Goal: Transaction & Acquisition: Purchase product/service

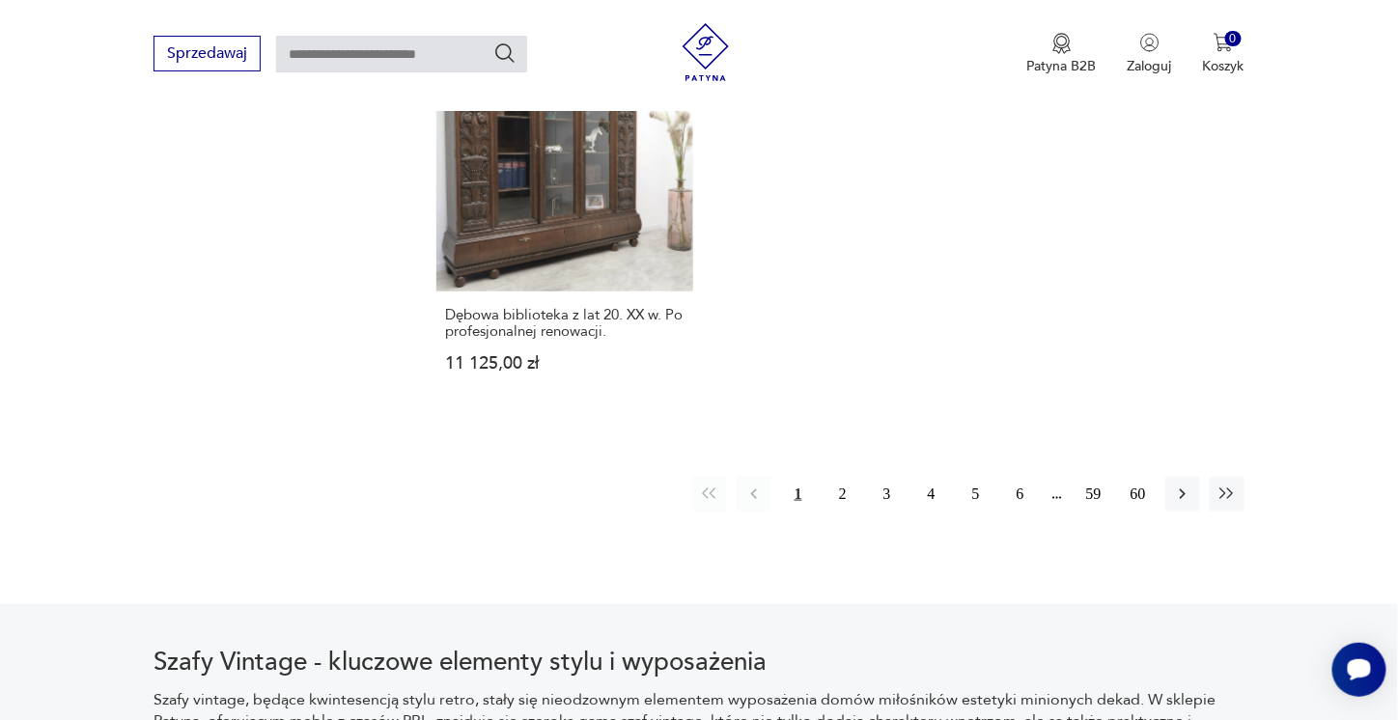
scroll to position [2441, 0]
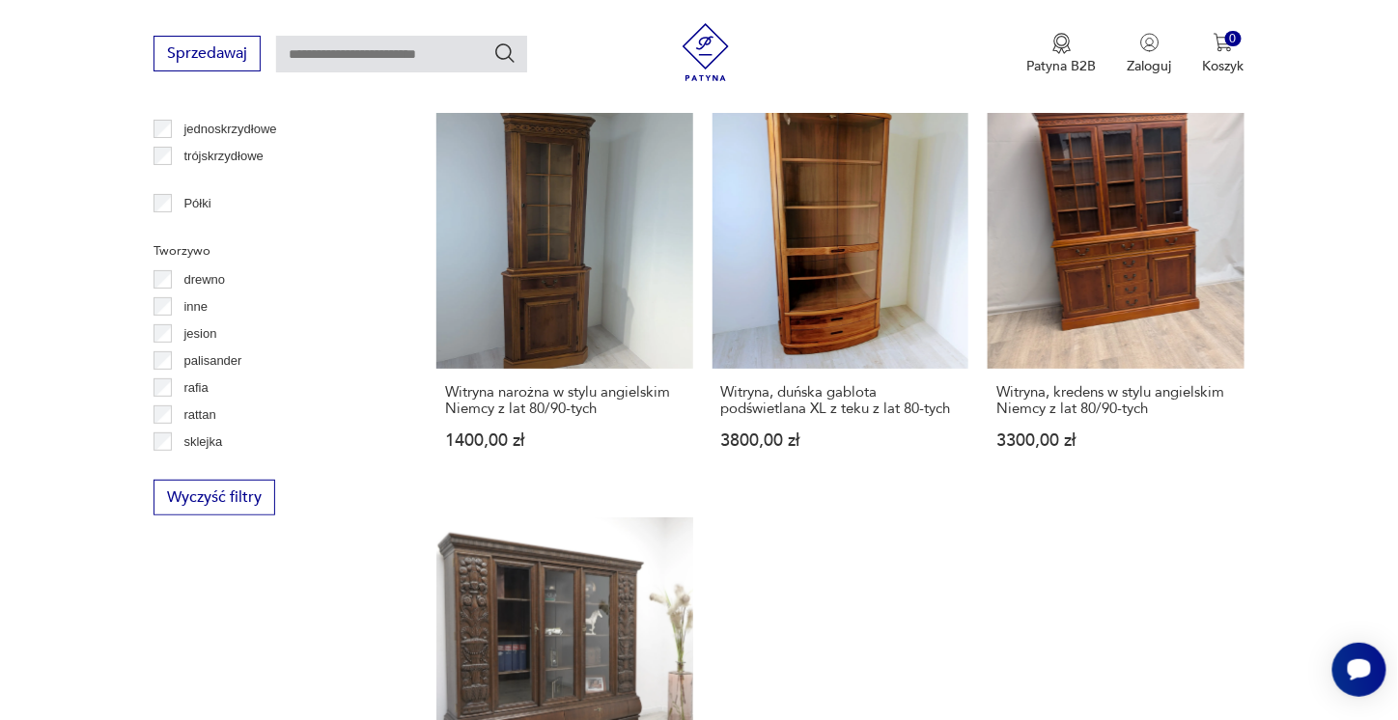
click at [464, 65] on input "text" at bounding box center [401, 54] width 251 height 37
type input "*******"
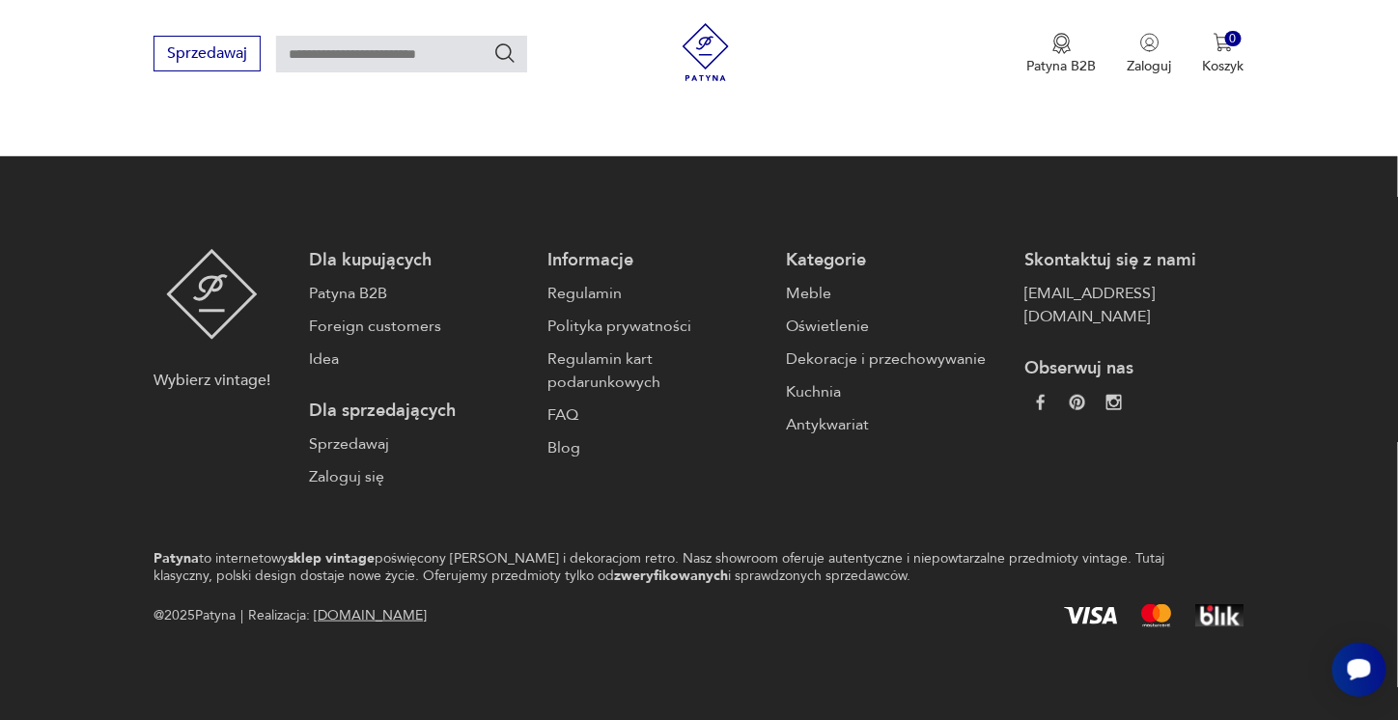
type input "*******"
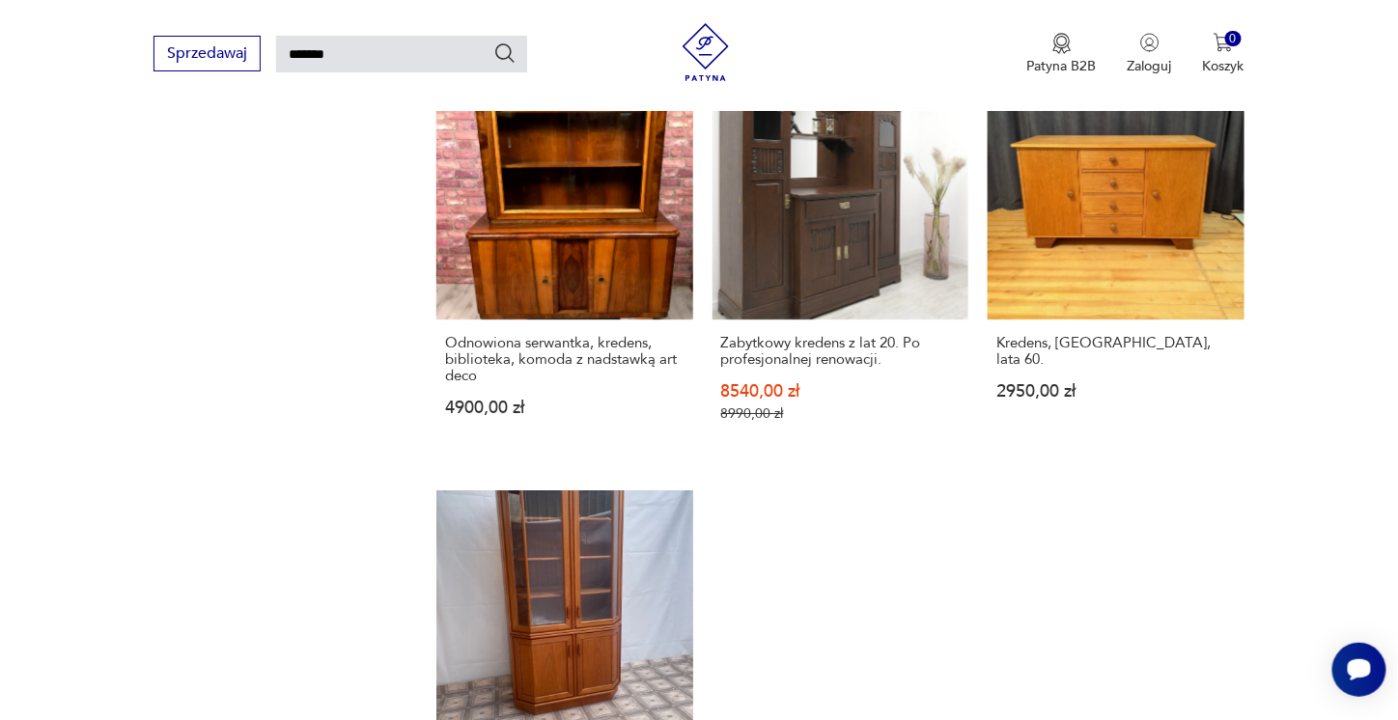
scroll to position [2275, 0]
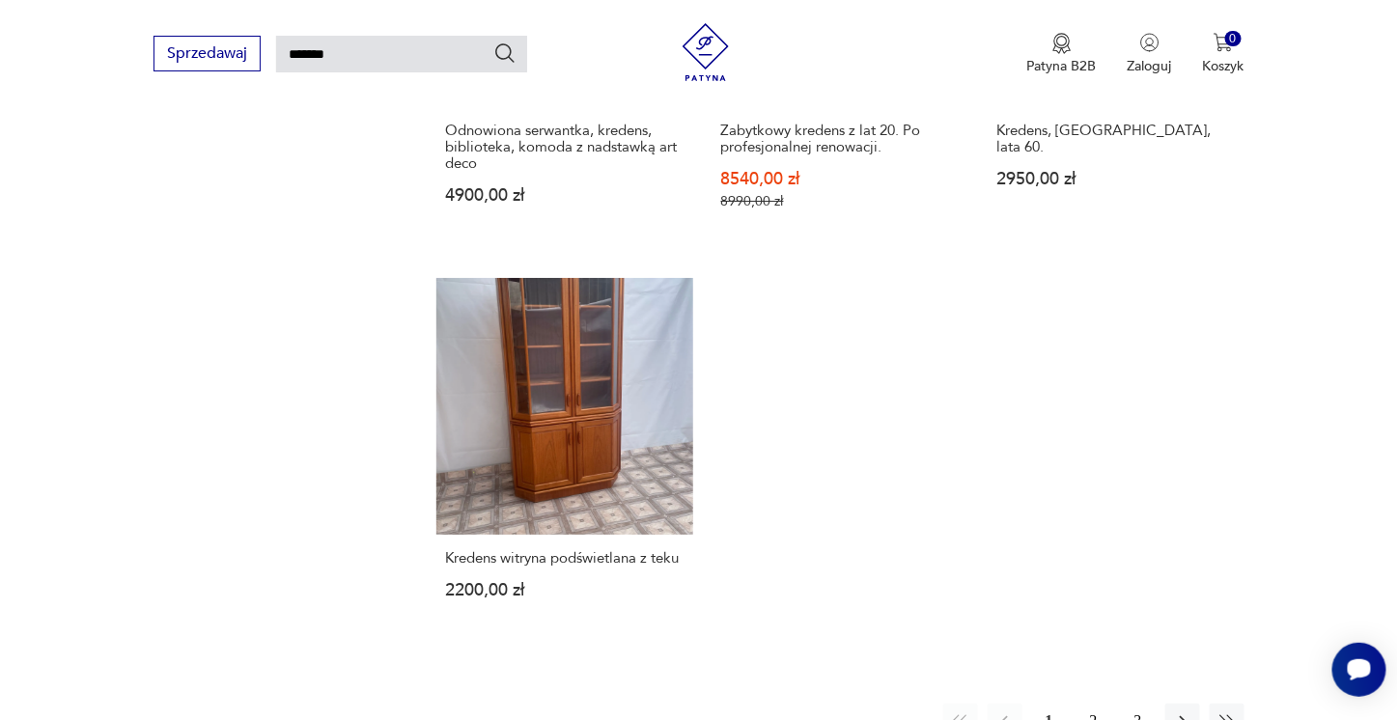
click at [1093, 704] on button "2" at bounding box center [1093, 721] width 35 height 35
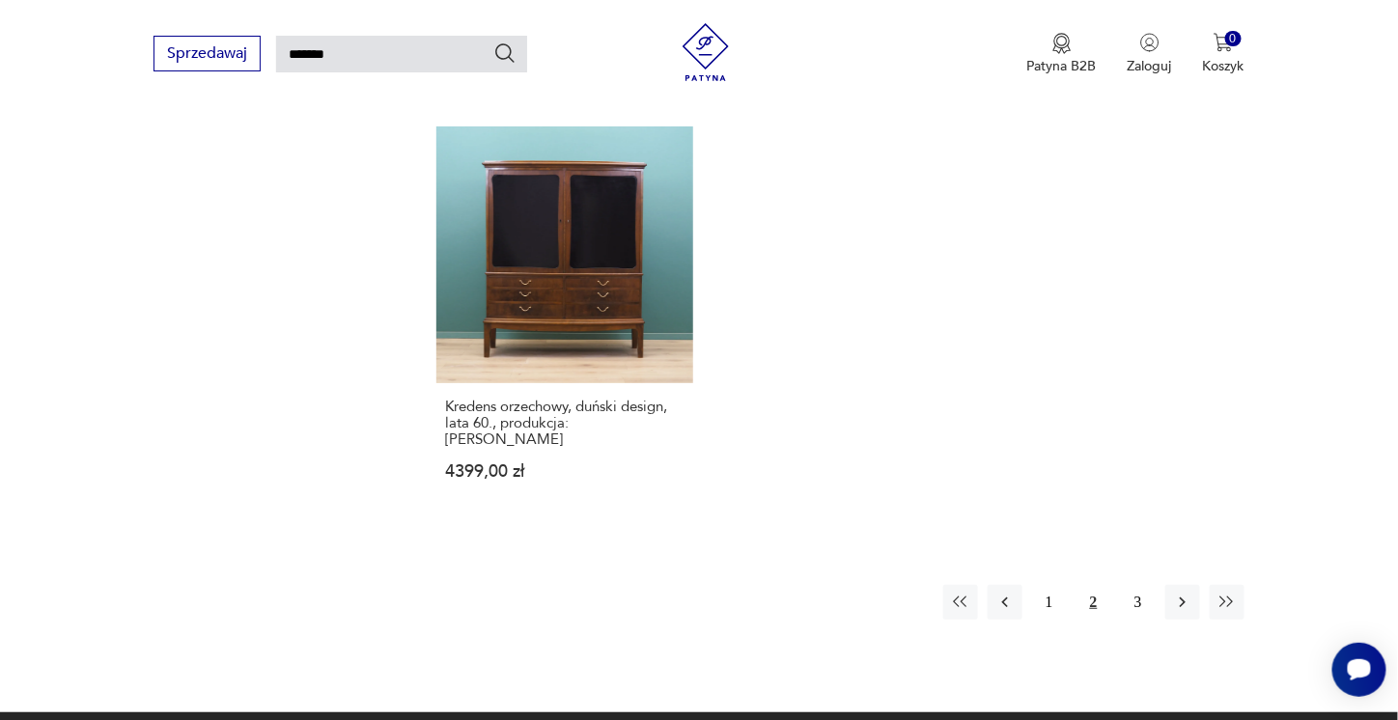
scroll to position [2482, 0]
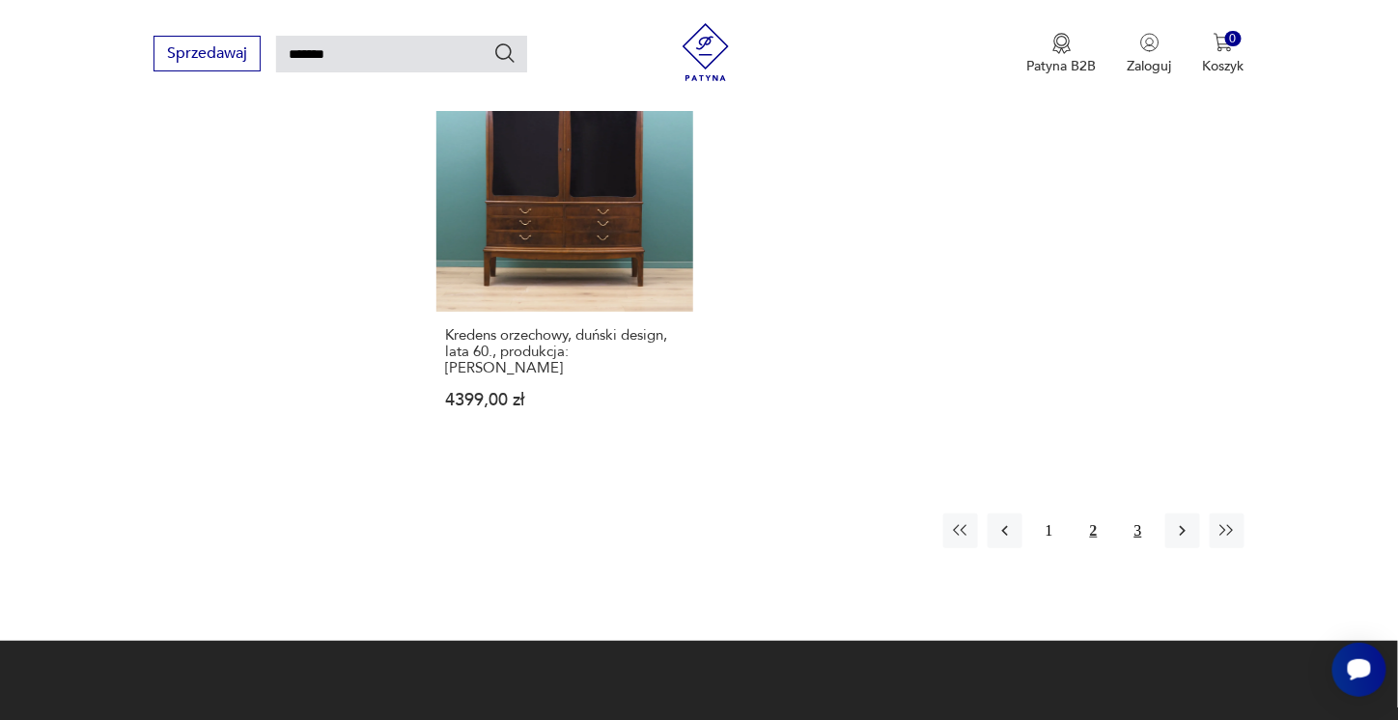
click at [1129, 514] on button "3" at bounding box center [1138, 531] width 35 height 35
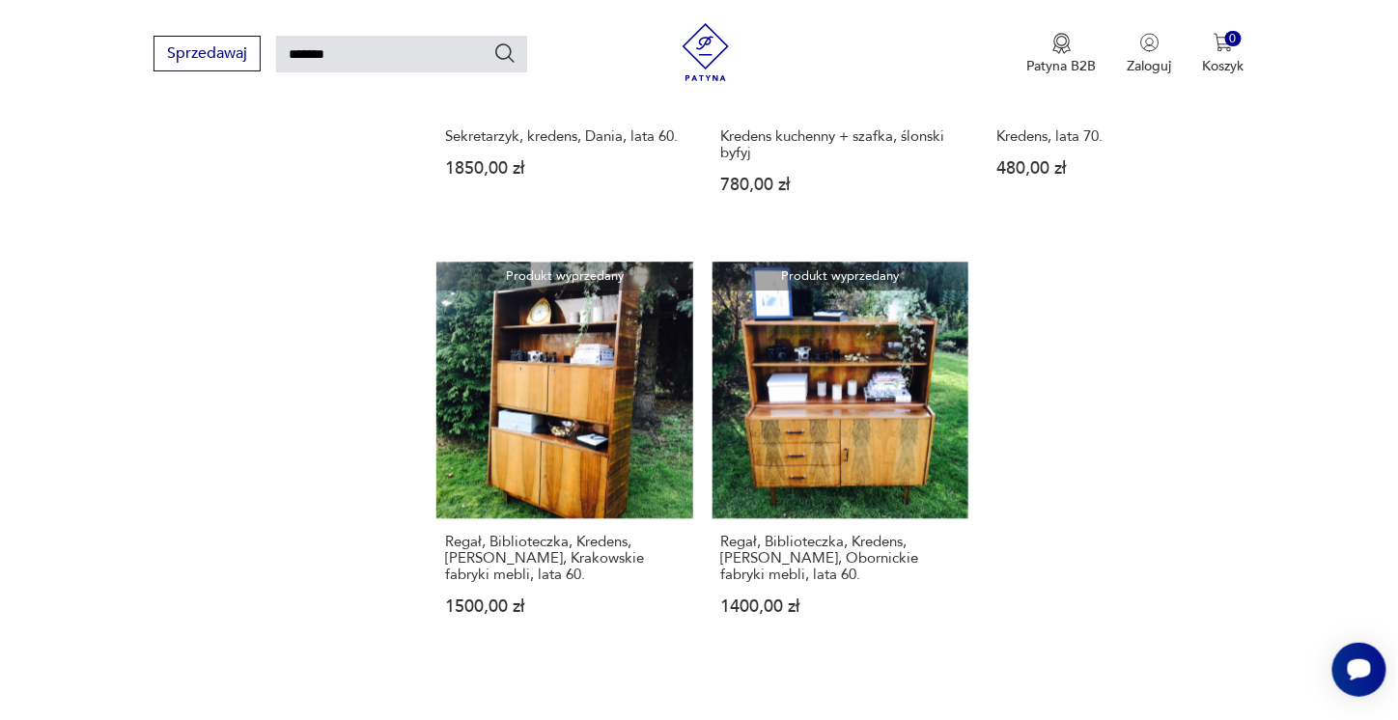
scroll to position [1420, 0]
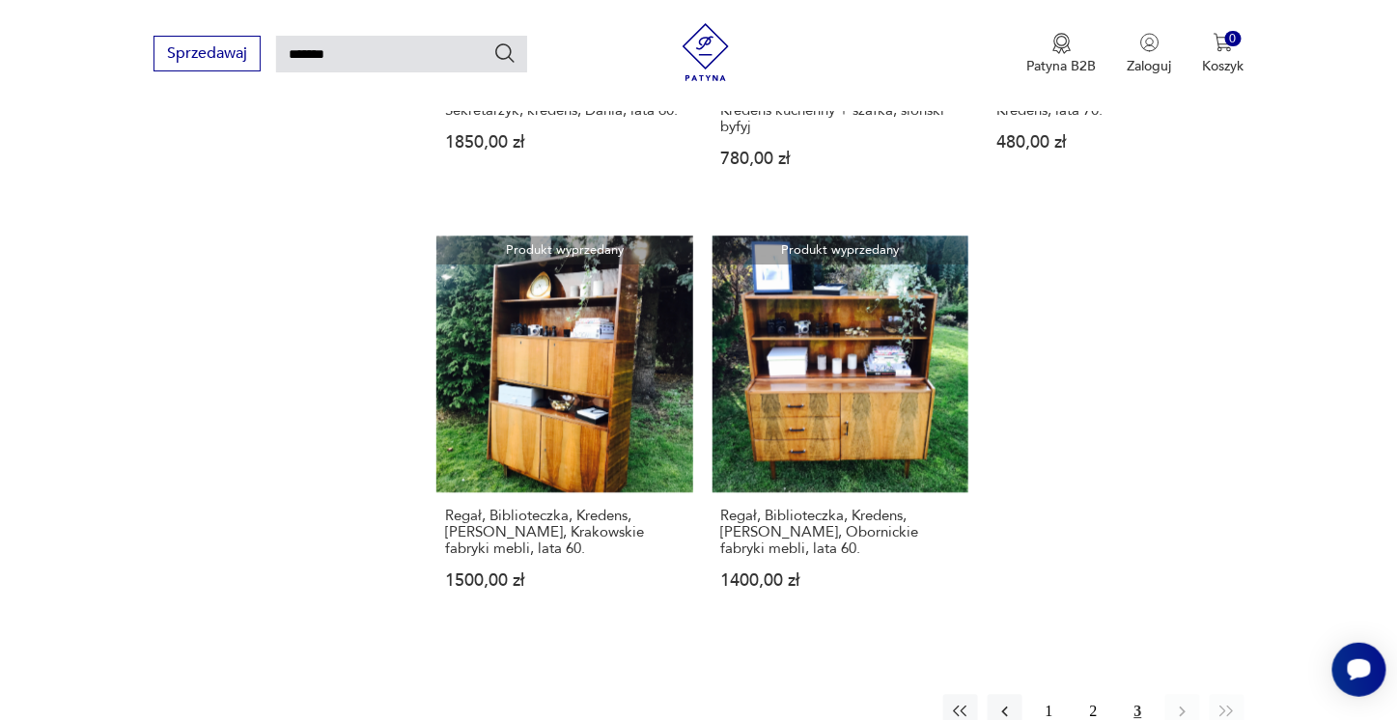
drag, startPoint x: 1275, startPoint y: 529, endPoint x: 1238, endPoint y: 557, distance: 46.9
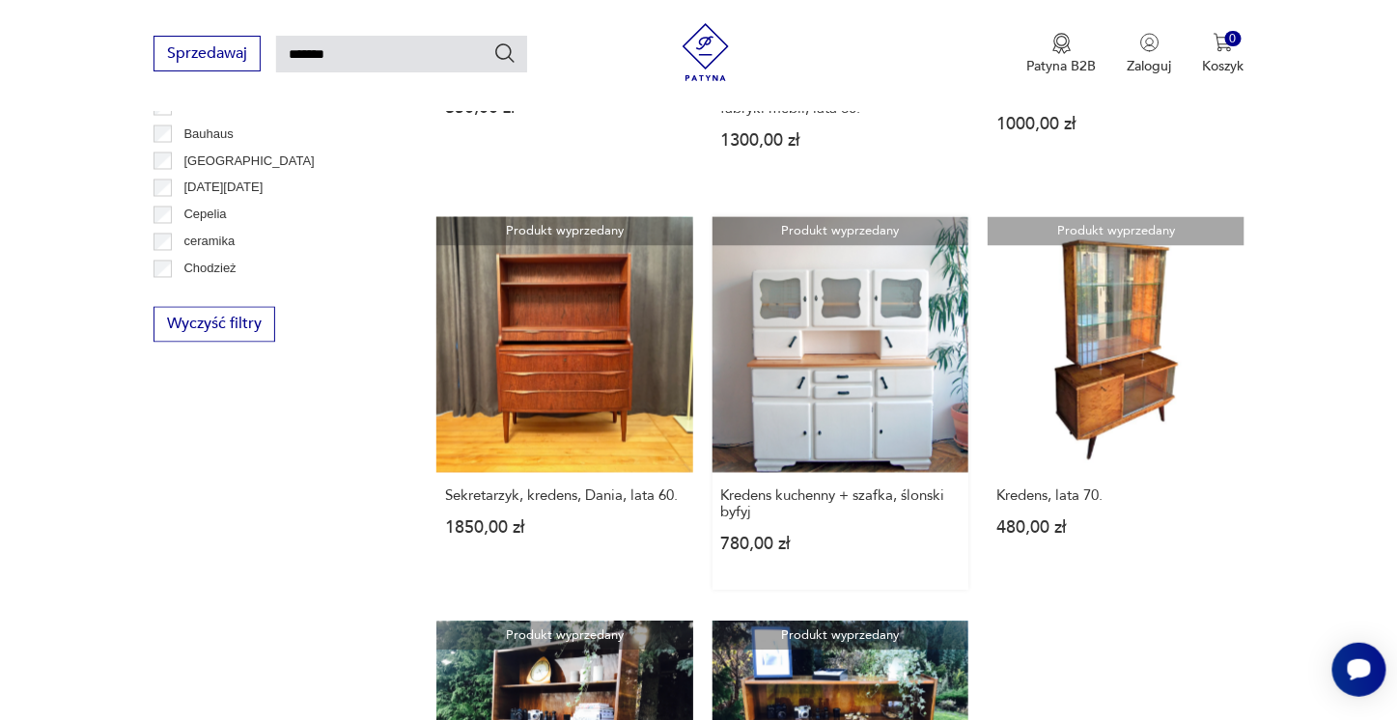
click at [948, 394] on link "Produkt wyprzedany Kredens kuchenny + szafka, ślonski byfyj 780,00 zł" at bounding box center [840, 404] width 256 height 374
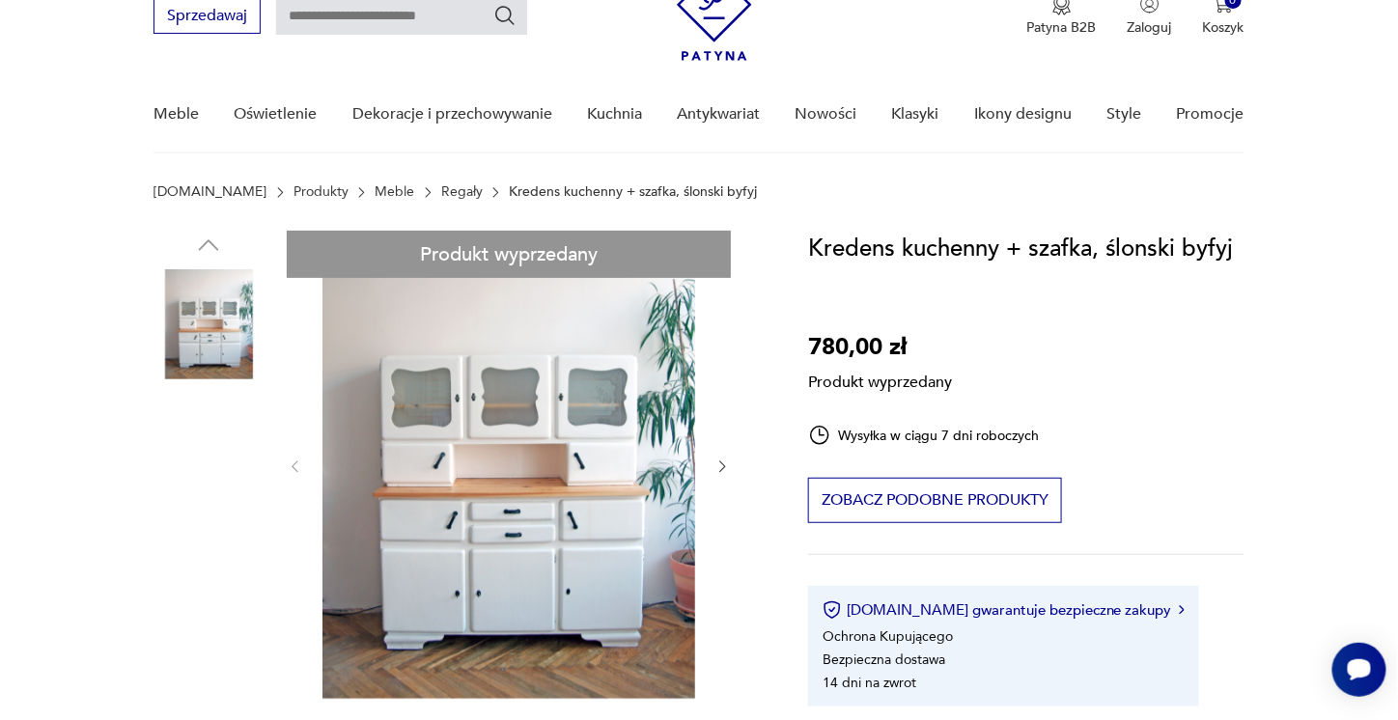
scroll to position [193, 0]
